Goal: Information Seeking & Learning: Learn about a topic

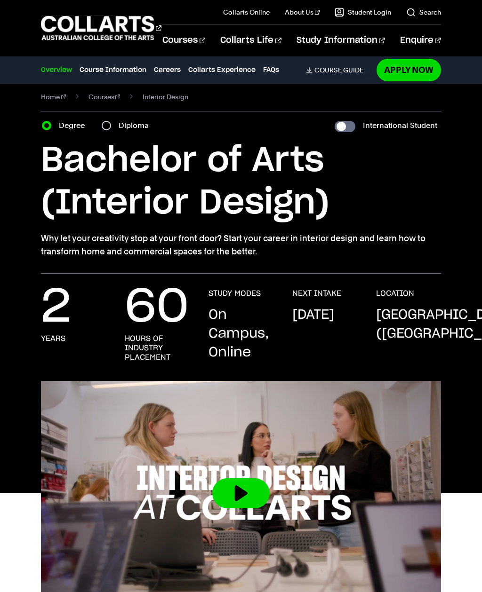
scroll to position [14, 0]
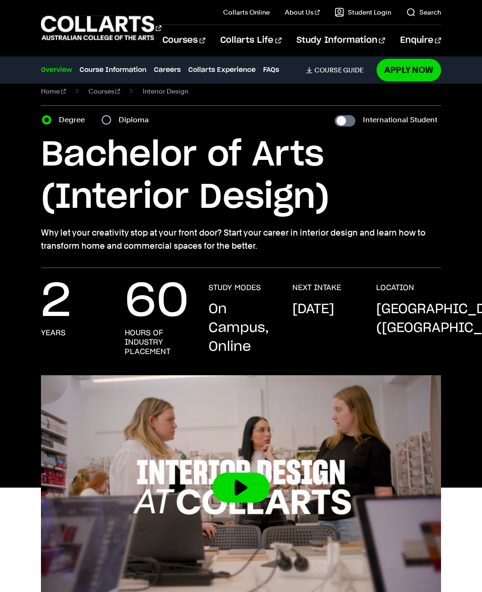
click at [108, 121] on input "Diploma" at bounding box center [106, 119] width 9 height 9
radio input "true"
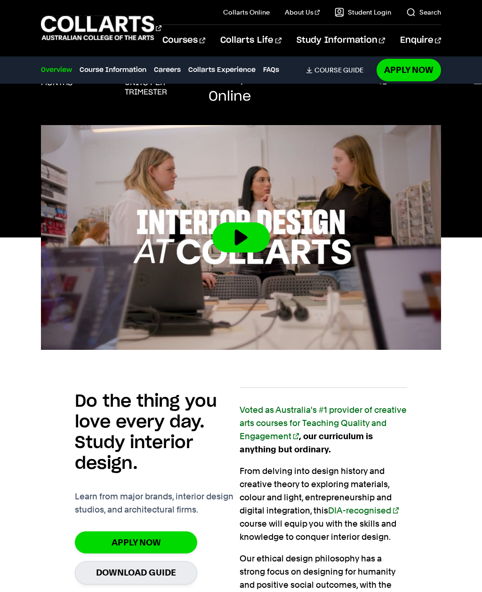
scroll to position [251, 0]
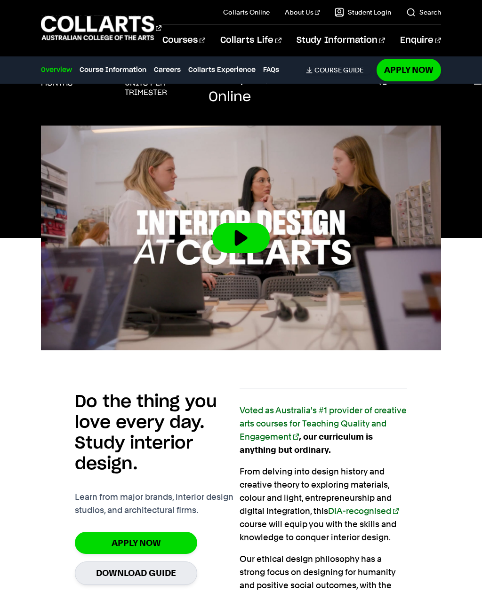
click at [229, 242] on button at bounding box center [240, 238] width 57 height 30
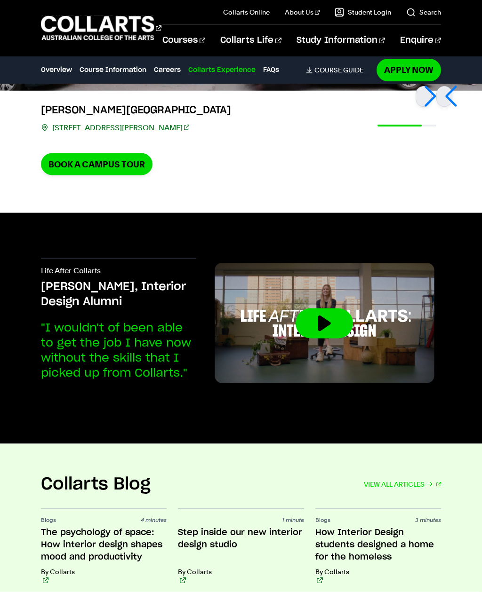
scroll to position [2335, 0]
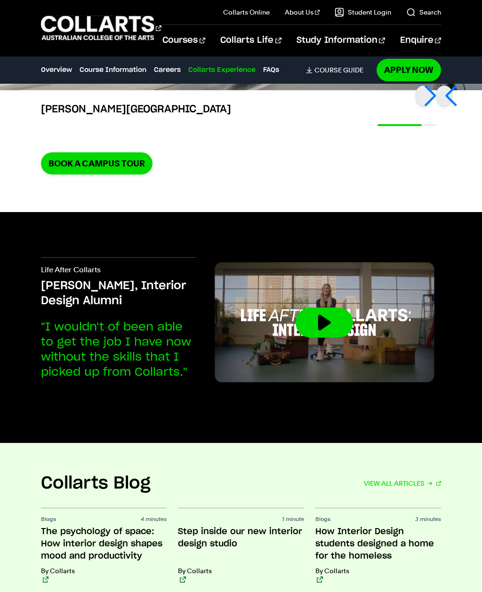
click at [321, 308] on button at bounding box center [323, 323] width 57 height 30
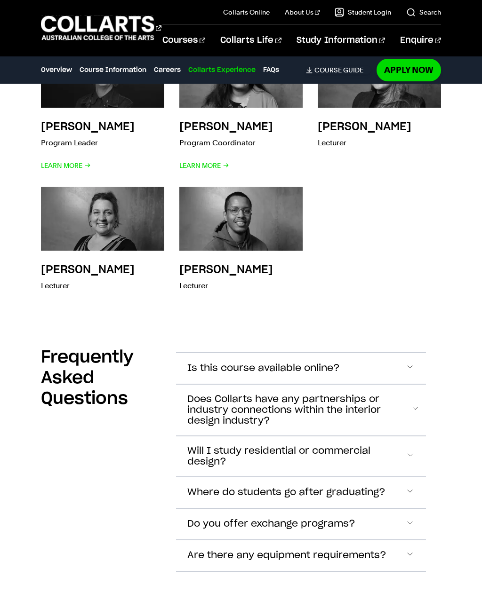
scroll to position [2967, 0]
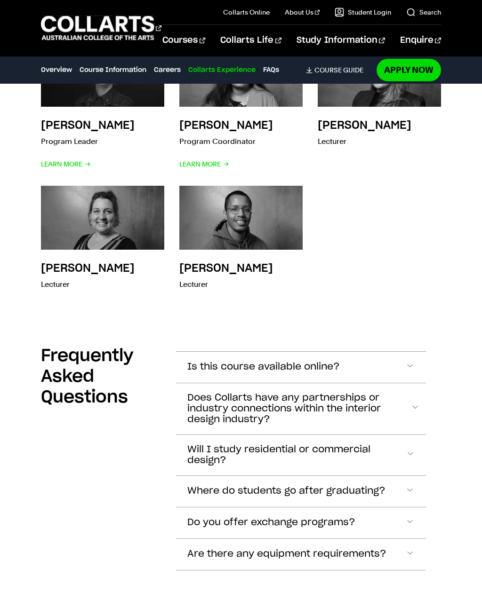
click at [410, 403] on span "Accordion Section" at bounding box center [412, 409] width 4 height 12
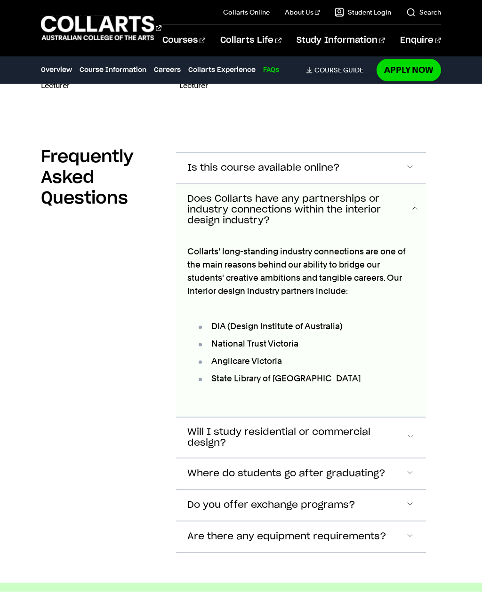
scroll to position [3232, 0]
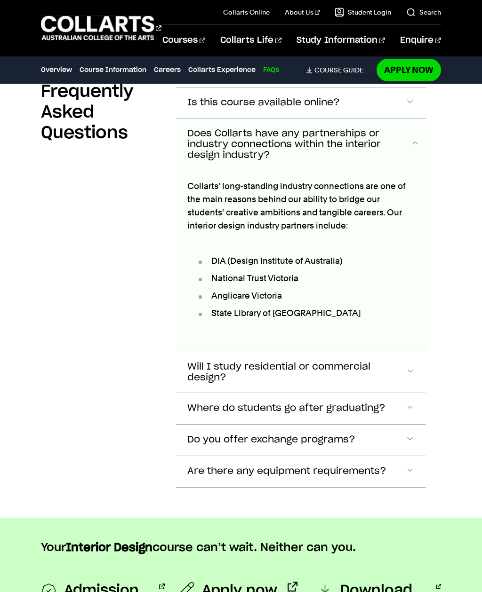
click at [176, 393] on button "Where do students go after graduating?" at bounding box center [301, 408] width 250 height 31
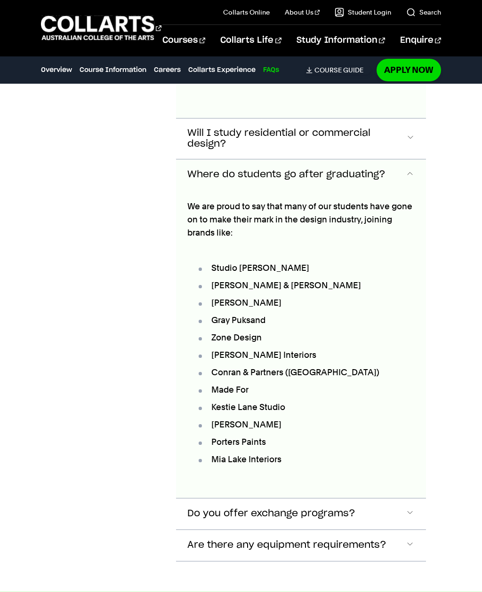
scroll to position [3486, 0]
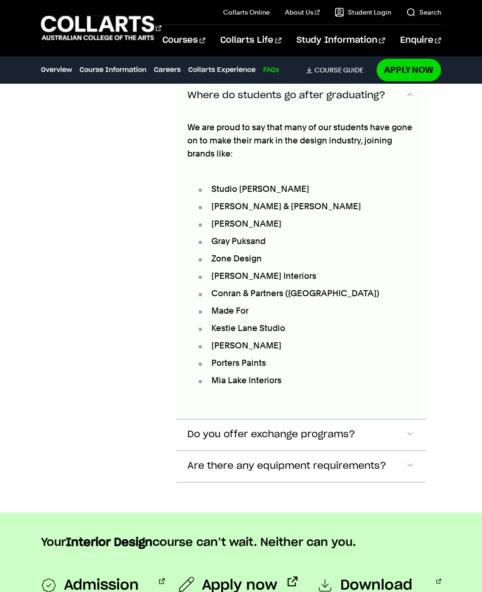
click at [176, 419] on button "Do you offer exchange programs?" at bounding box center [301, 434] width 250 height 31
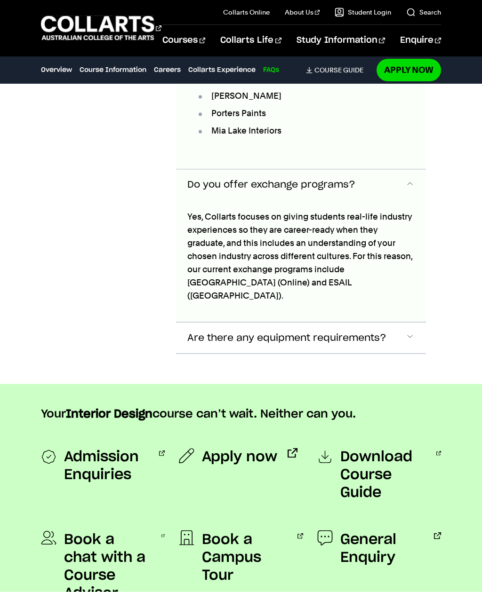
scroll to position [3795, 0]
click at [176, 322] on button "Are there any equipment requirements?" at bounding box center [301, 337] width 250 height 31
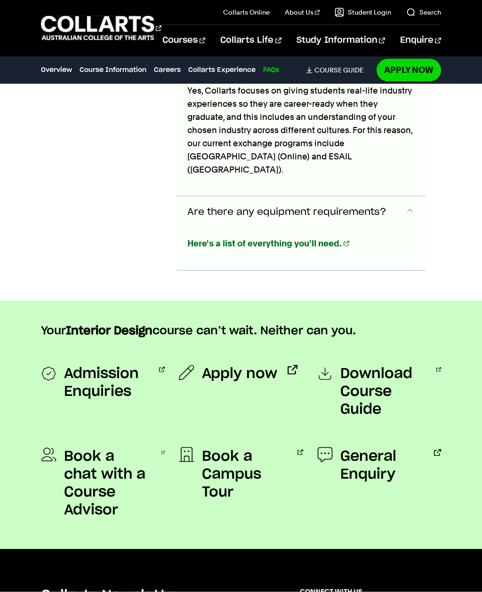
scroll to position [3938, 0]
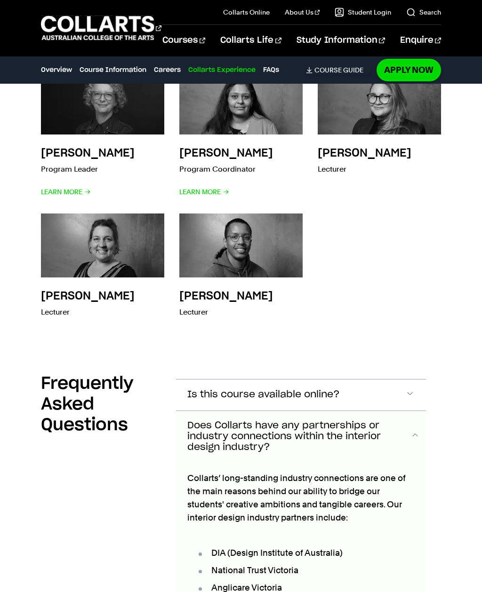
click at [187, 389] on span "Is this course available online?" at bounding box center [263, 394] width 152 height 11
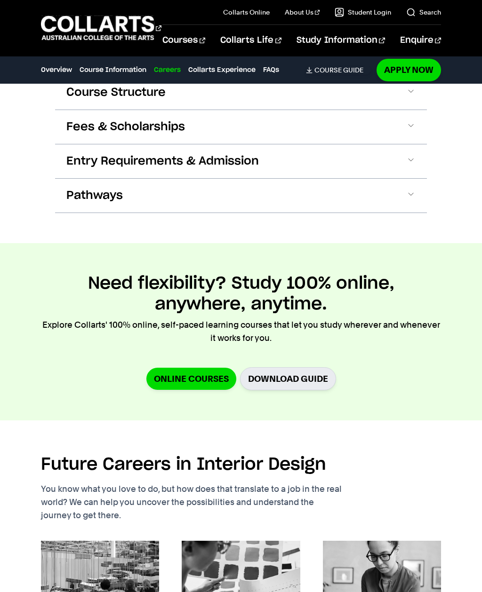
scroll to position [1295, 0]
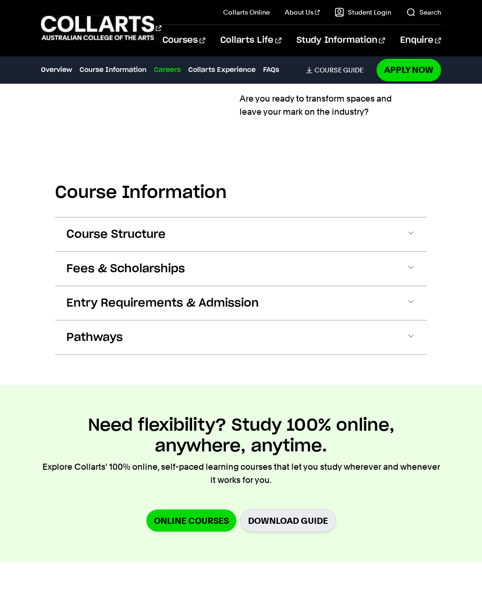
click at [113, 218] on button "Course Structure" at bounding box center [241, 235] width 372 height 34
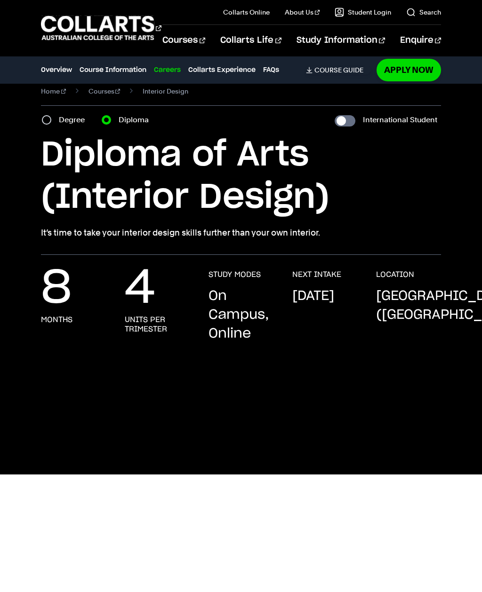
scroll to position [0, 0]
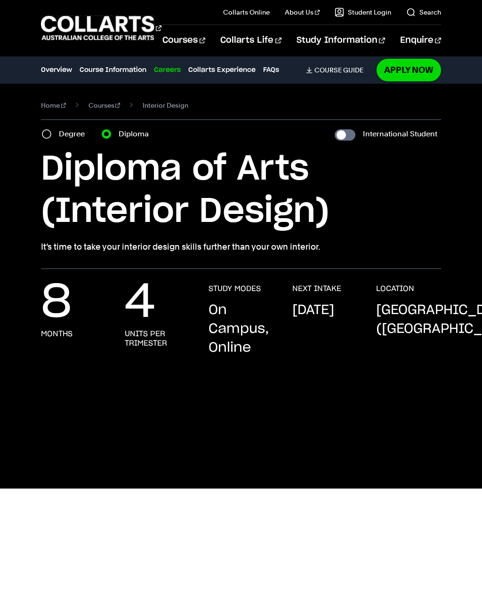
click at [394, 66] on link "Apply Now" at bounding box center [408, 70] width 64 height 22
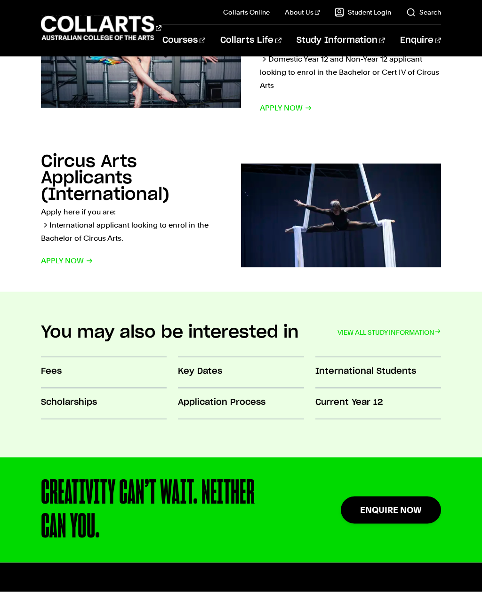
scroll to position [539, 0]
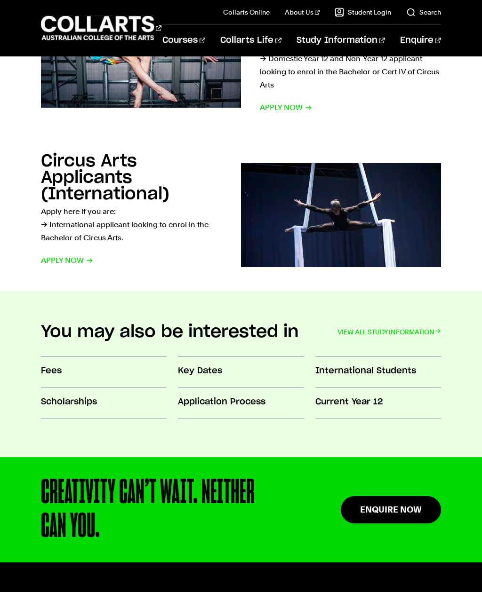
click at [194, 368] on h3 "Key Dates" at bounding box center [241, 371] width 126 height 12
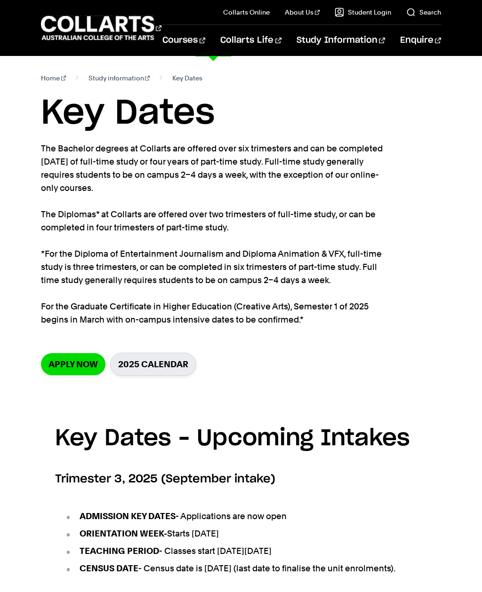
click at [51, 179] on link "Interior Design" at bounding box center [85, 184] width 89 height 11
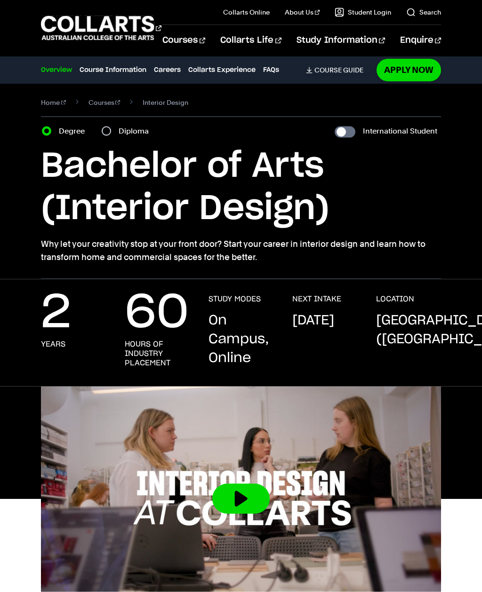
scroll to position [3, 0]
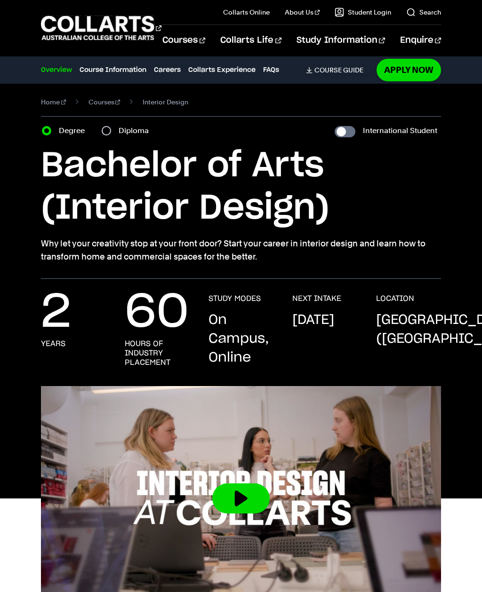
click at [108, 132] on input "Diploma" at bounding box center [106, 130] width 9 height 9
radio input "true"
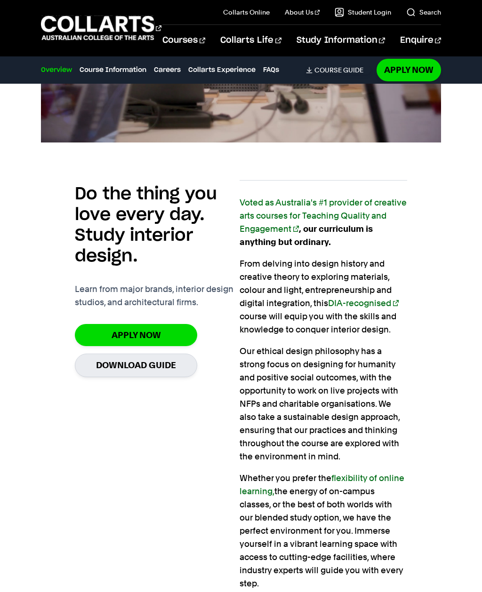
scroll to position [460, 0]
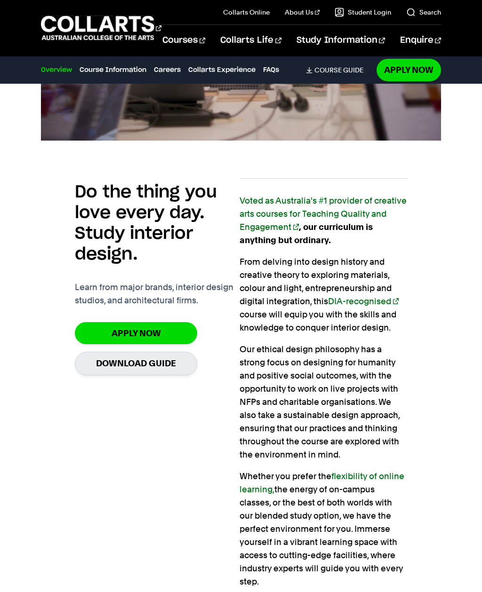
click at [103, 361] on link "Download Guide" at bounding box center [136, 363] width 122 height 23
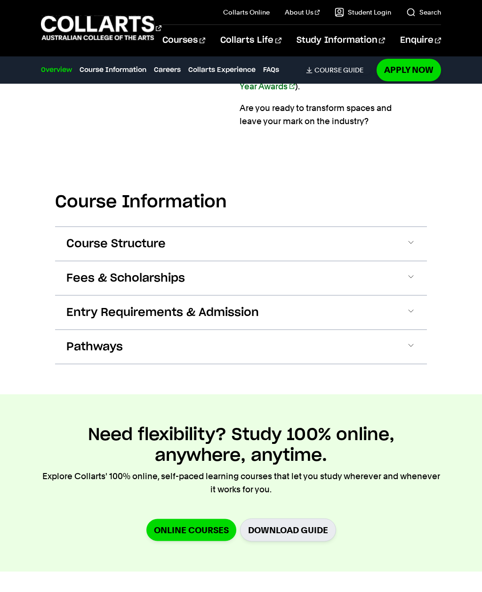
scroll to position [1145, 0]
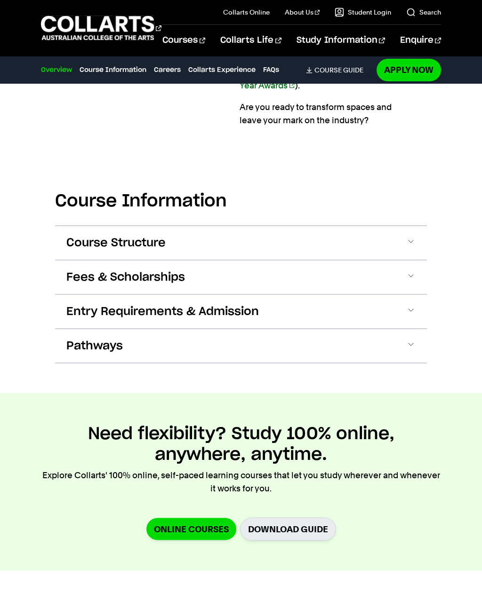
click at [413, 306] on span at bounding box center [410, 312] width 9 height 12
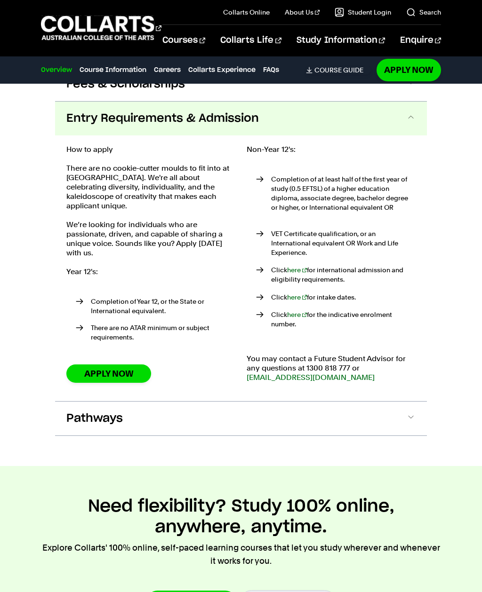
scroll to position [1341, 0]
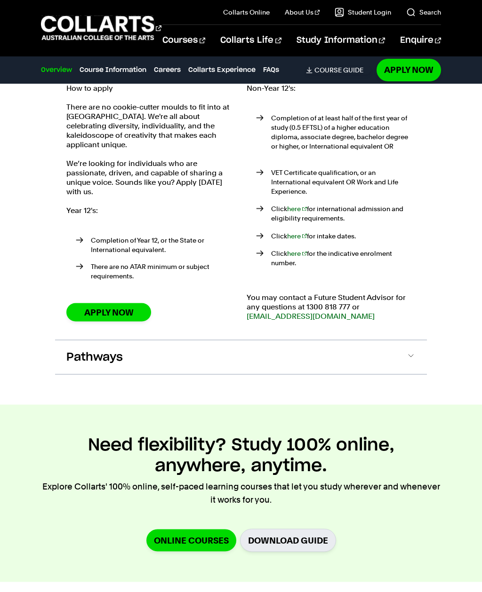
click at [403, 340] on button "Pathways" at bounding box center [241, 357] width 372 height 34
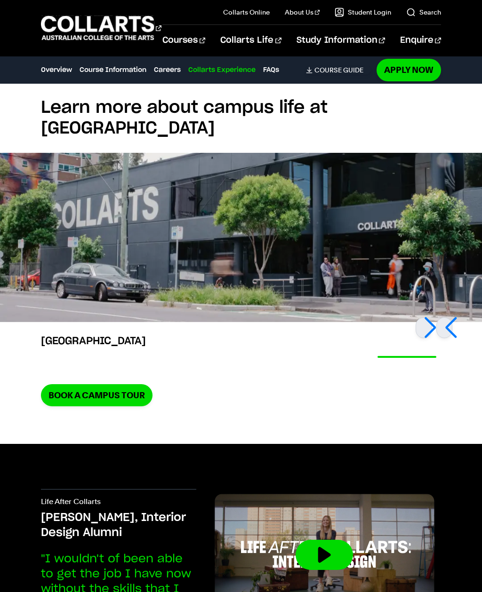
scroll to position [2643, 0]
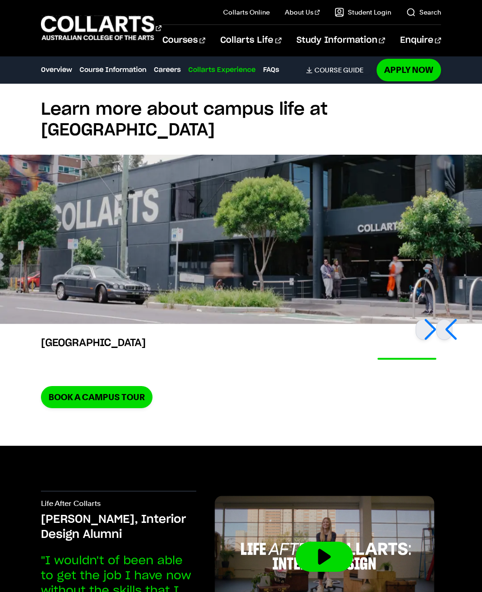
click at [452, 319] on div at bounding box center [444, 329] width 16 height 21
click at [429, 319] on div at bounding box center [423, 329] width 16 height 21
click at [428, 319] on div at bounding box center [423, 329] width 16 height 21
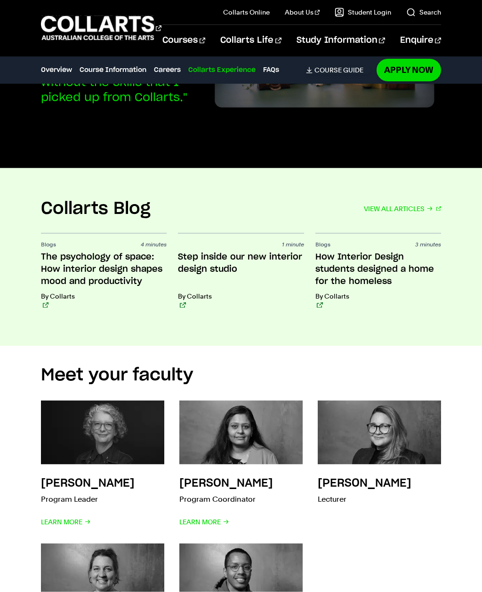
scroll to position [3152, 0]
click at [400, 251] on h3 "How Interior Design students designed a home for the homeless" at bounding box center [378, 269] width 126 height 37
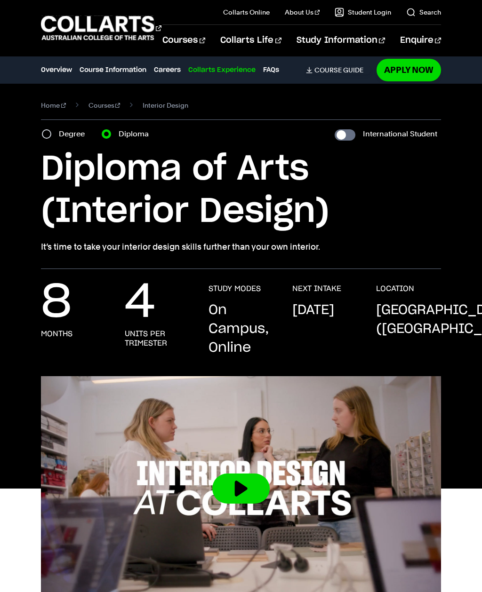
scroll to position [3182, 0]
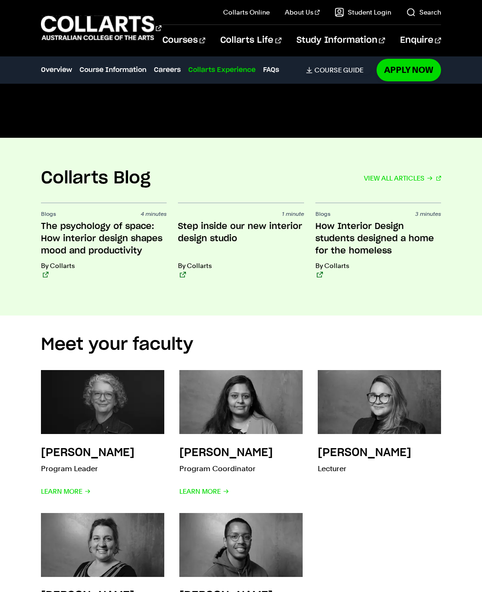
click at [190, 221] on h3 "Step inside our new interior design studio" at bounding box center [241, 239] width 126 height 37
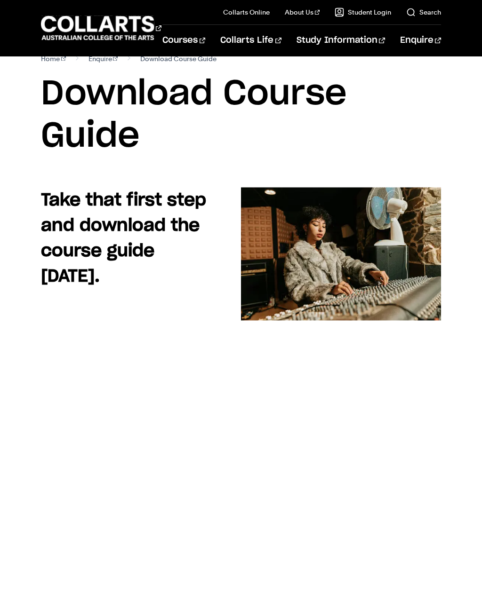
scroll to position [16, 0]
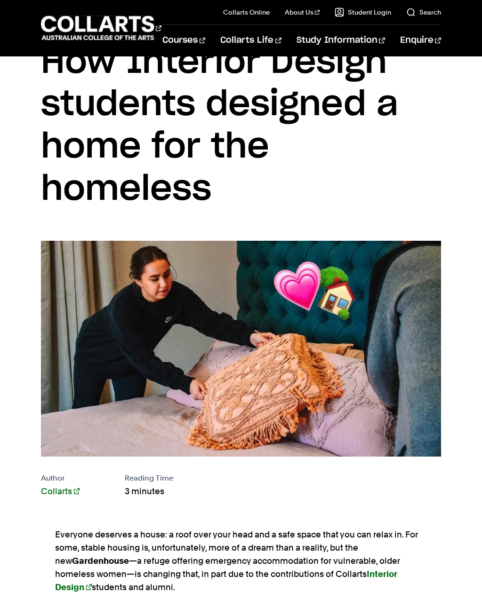
scroll to position [50, 0]
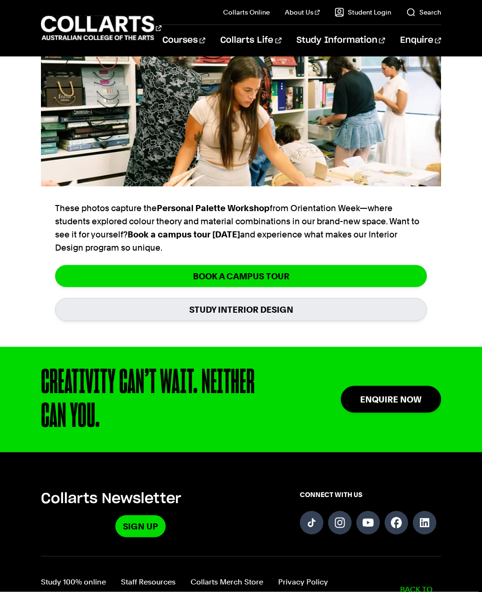
scroll to position [940, 0]
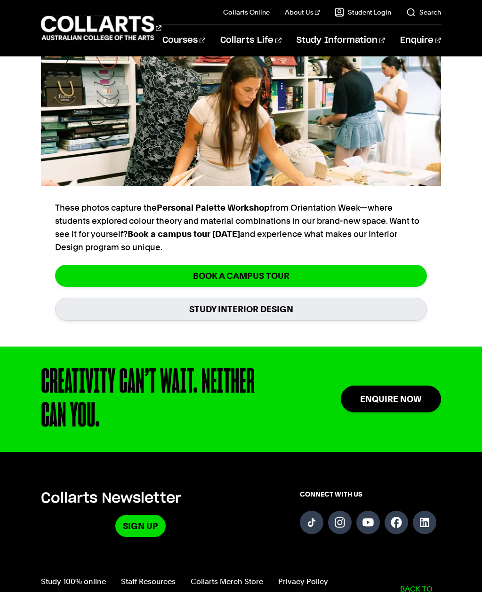
click at [99, 305] on link "STUDY INTERIOR DESIGN" at bounding box center [241, 309] width 372 height 23
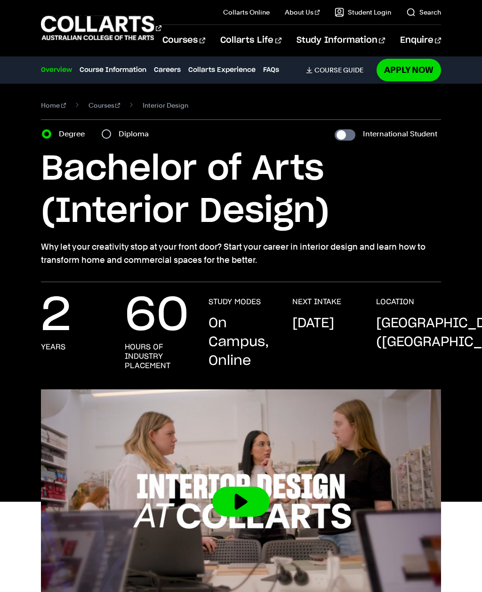
click at [115, 129] on div "Diploma" at bounding box center [128, 133] width 53 height 13
click at [114, 132] on div "Diploma" at bounding box center [128, 133] width 53 height 13
click at [111, 131] on div "Diploma" at bounding box center [128, 133] width 53 height 13
click at [103, 134] on input "Diploma" at bounding box center [106, 133] width 9 height 9
radio input "true"
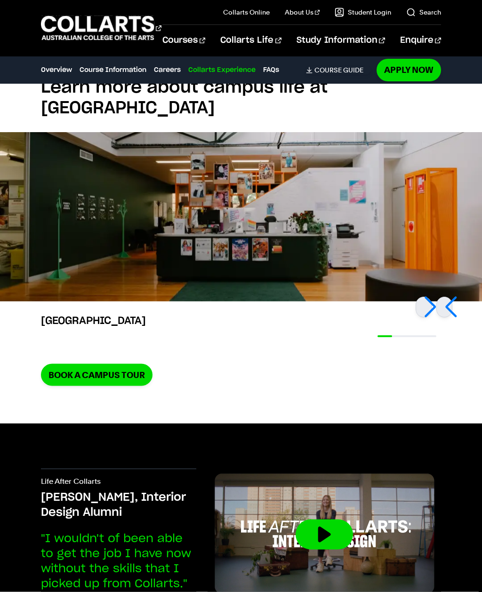
scroll to position [2124, 0]
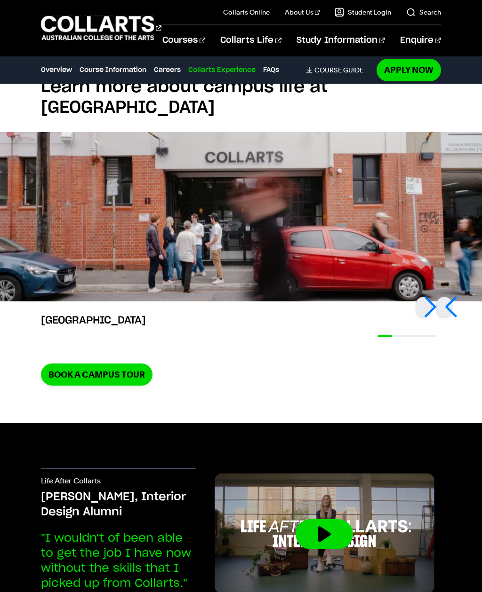
click at [431, 297] on div at bounding box center [423, 307] width 16 height 21
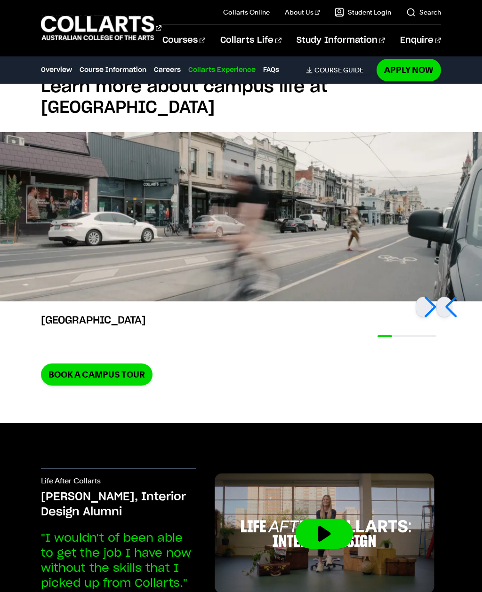
click at [426, 297] on div at bounding box center [423, 307] width 16 height 21
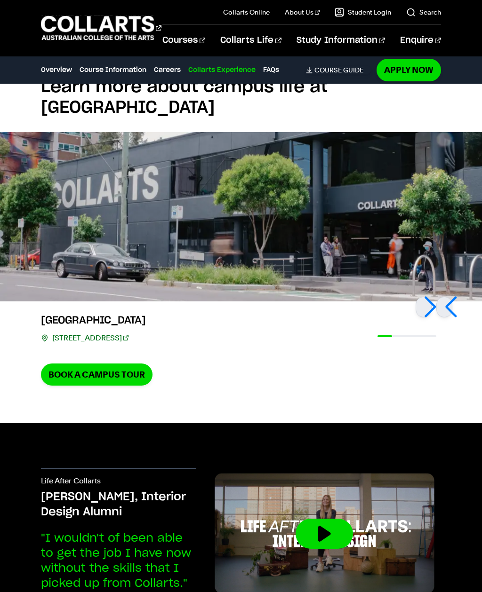
click at [419, 297] on div at bounding box center [423, 307] width 16 height 21
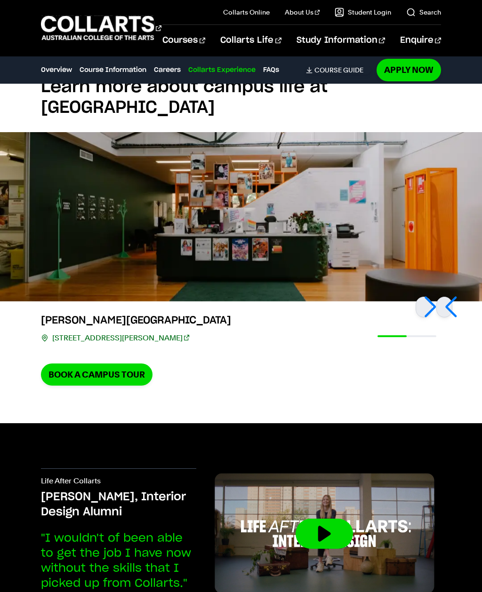
click at [423, 297] on div at bounding box center [423, 307] width 16 height 21
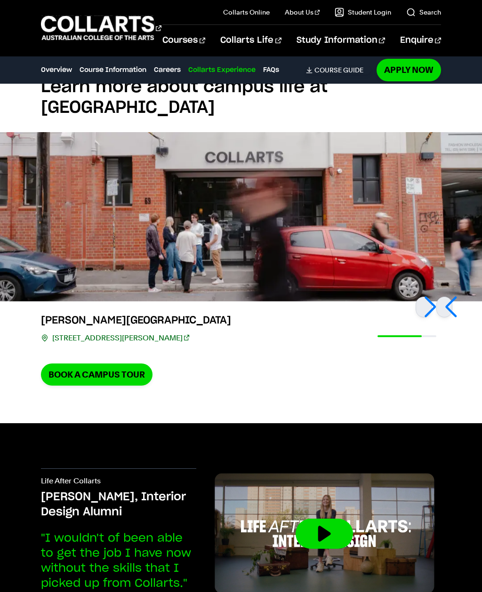
click at [423, 297] on div at bounding box center [423, 307] width 16 height 21
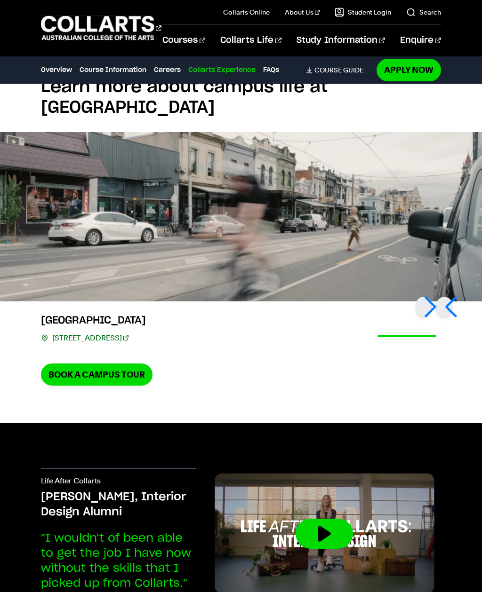
click at [420, 297] on div at bounding box center [423, 307] width 16 height 21
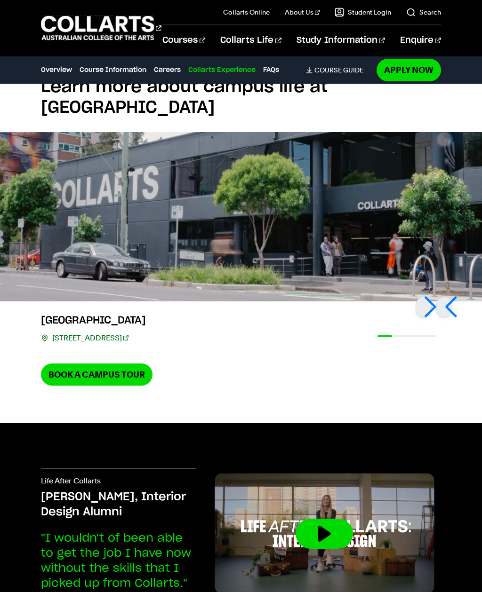
click at [419, 297] on div at bounding box center [423, 307] width 16 height 21
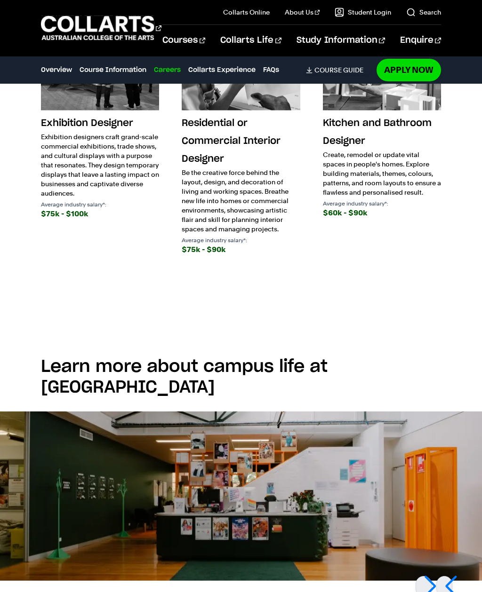
scroll to position [1844, 0]
click at [322, 158] on link "Fees" at bounding box center [376, 154] width 128 height 26
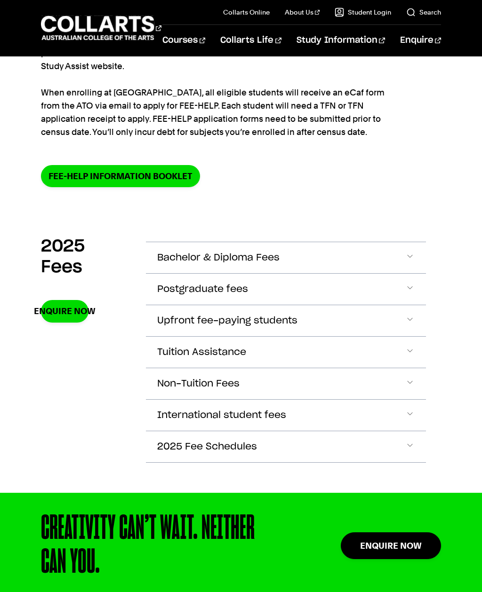
scroll to position [194, 0]
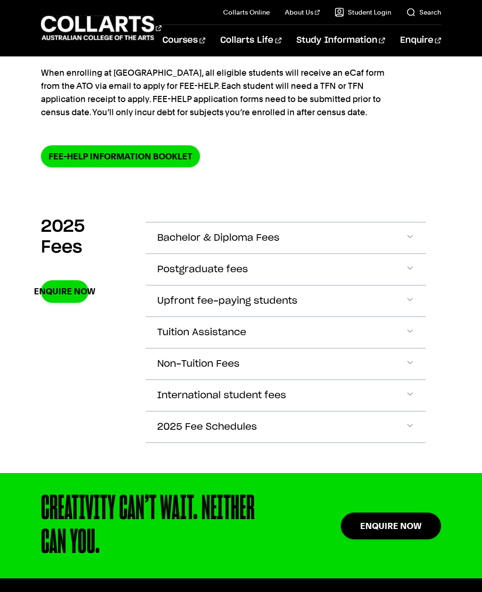
click at [174, 229] on button "Bachelor & Diploma Fees" at bounding box center [286, 237] width 280 height 31
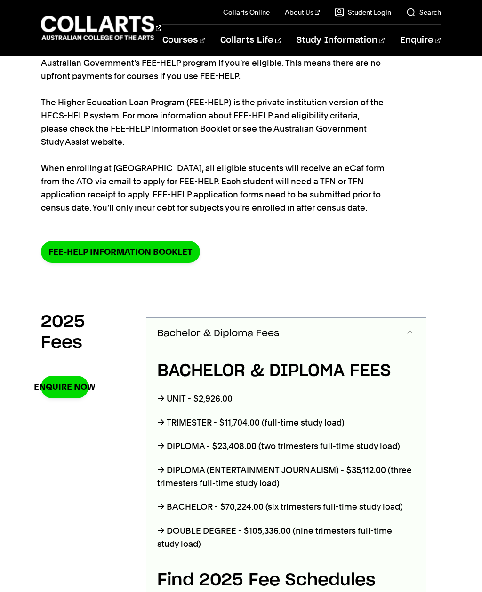
scroll to position [98, 0]
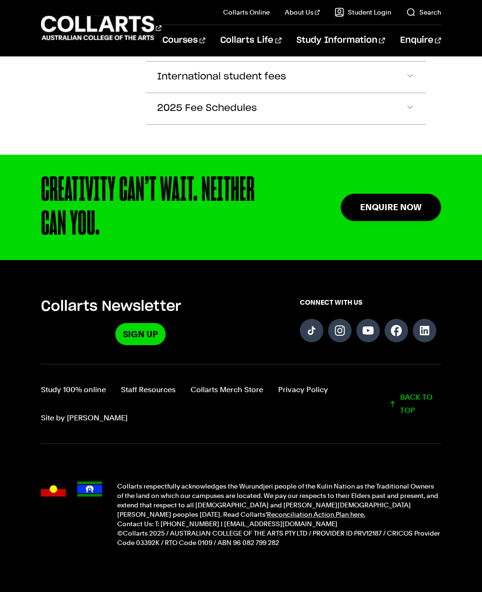
scroll to position [895, 0]
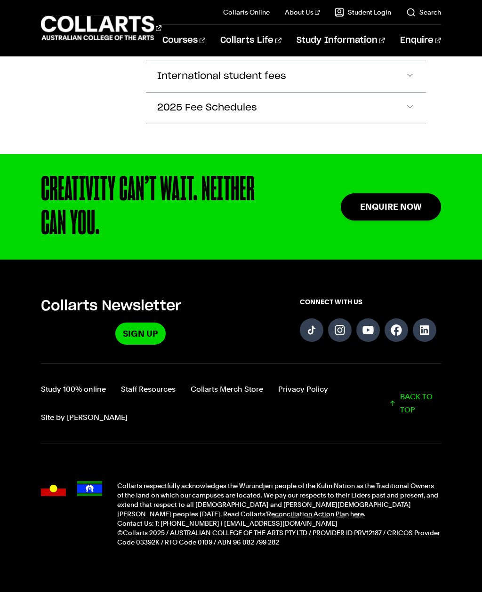
click at [60, 389] on link "Study 100% online" at bounding box center [73, 389] width 65 height 13
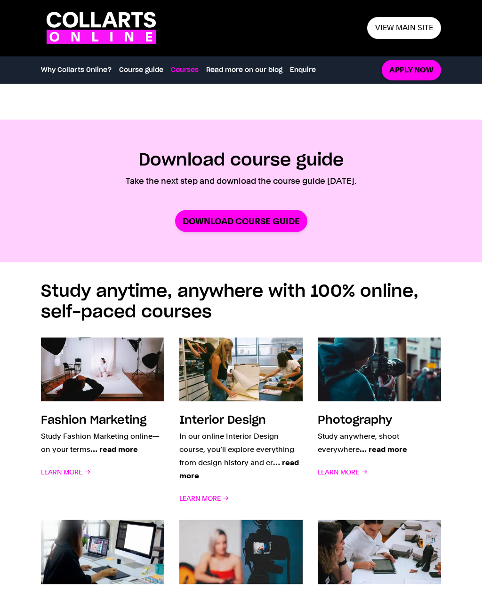
scroll to position [597, 0]
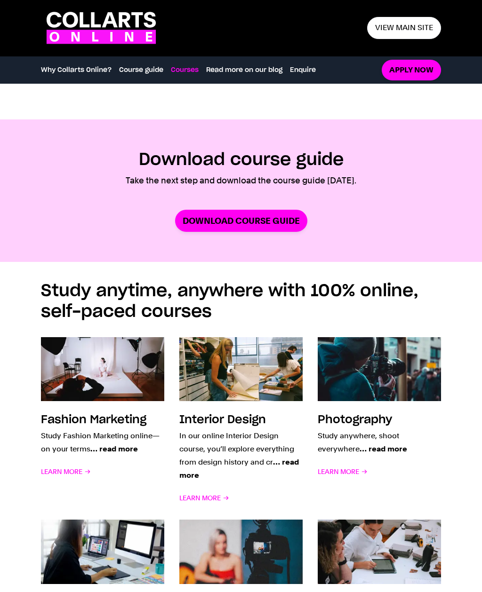
click at [187, 492] on span "Learn More" at bounding box center [204, 497] width 50 height 13
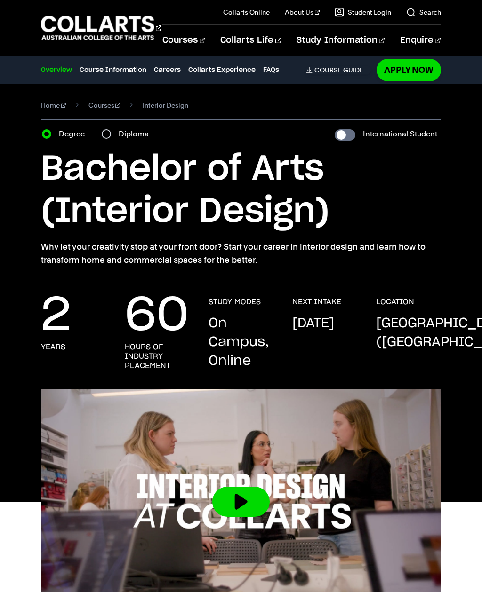
click at [104, 133] on input "Diploma" at bounding box center [106, 133] width 9 height 9
radio input "true"
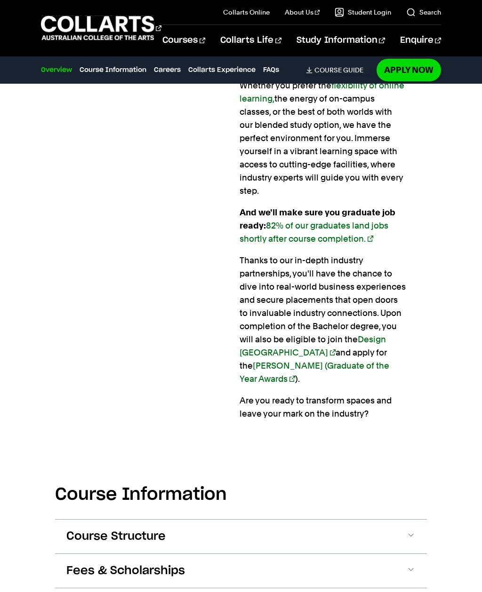
scroll to position [850, 0]
